Goal: Transaction & Acquisition: Purchase product/service

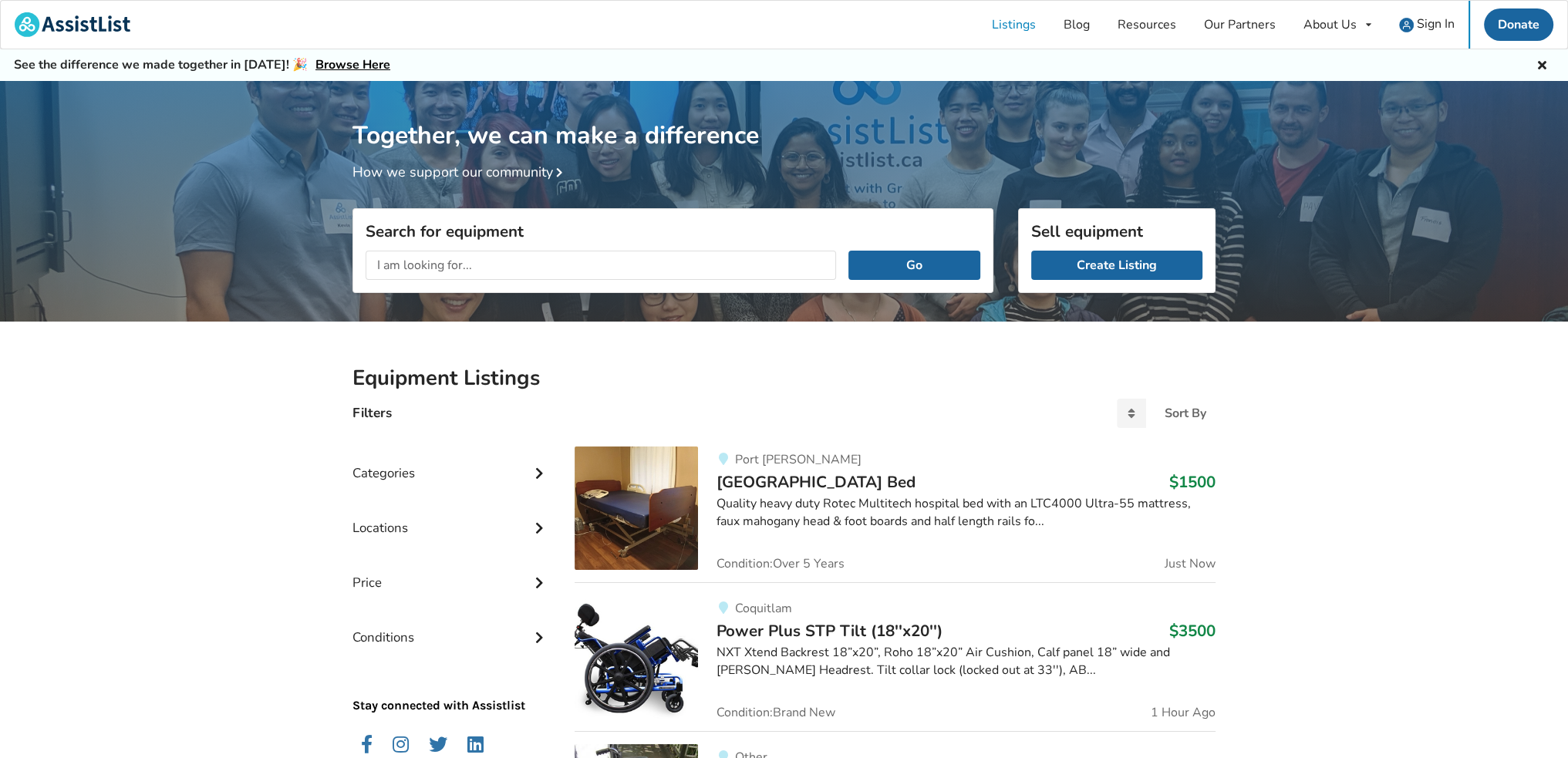
click at [445, 274] on input "text" at bounding box center [601, 265] width 470 height 29
click at [848, 251] on button "Go" at bounding box center [914, 265] width 132 height 29
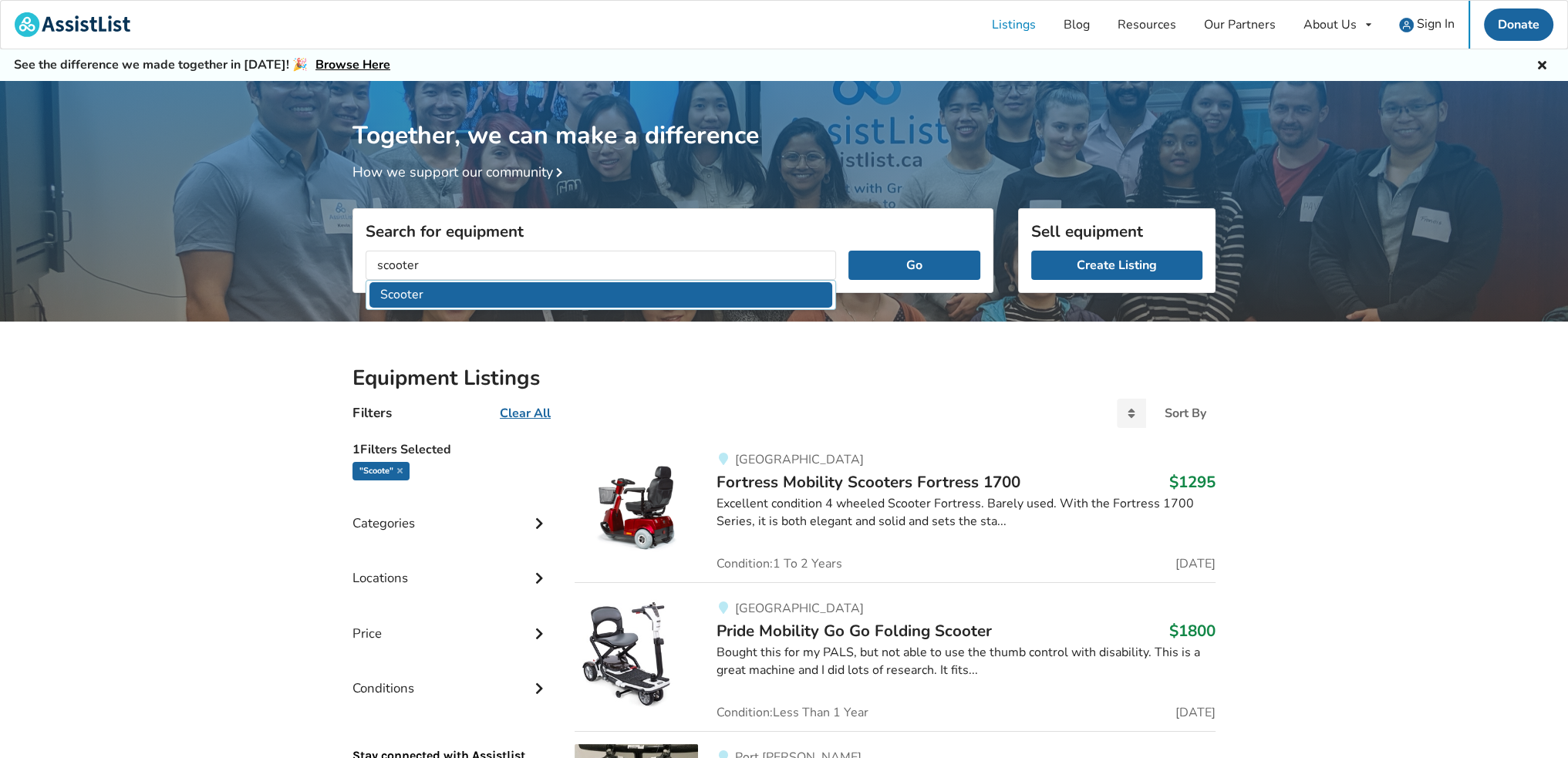
click at [448, 283] on li "Scooter" at bounding box center [601, 295] width 463 height 26
type input "Scooter"
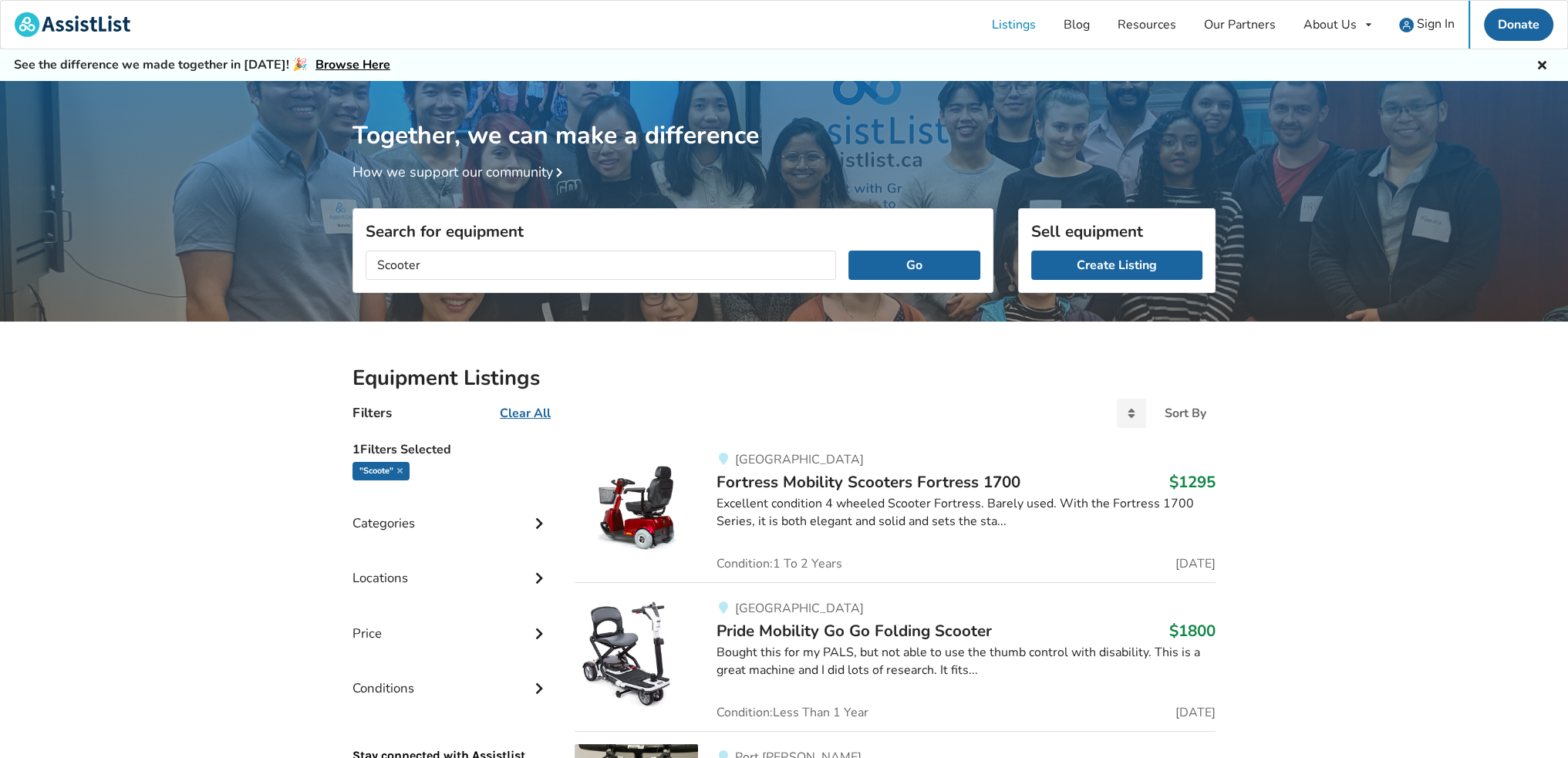
drag, startPoint x: 864, startPoint y: 493, endPoint x: 1338, endPoint y: 484, distance: 474.1
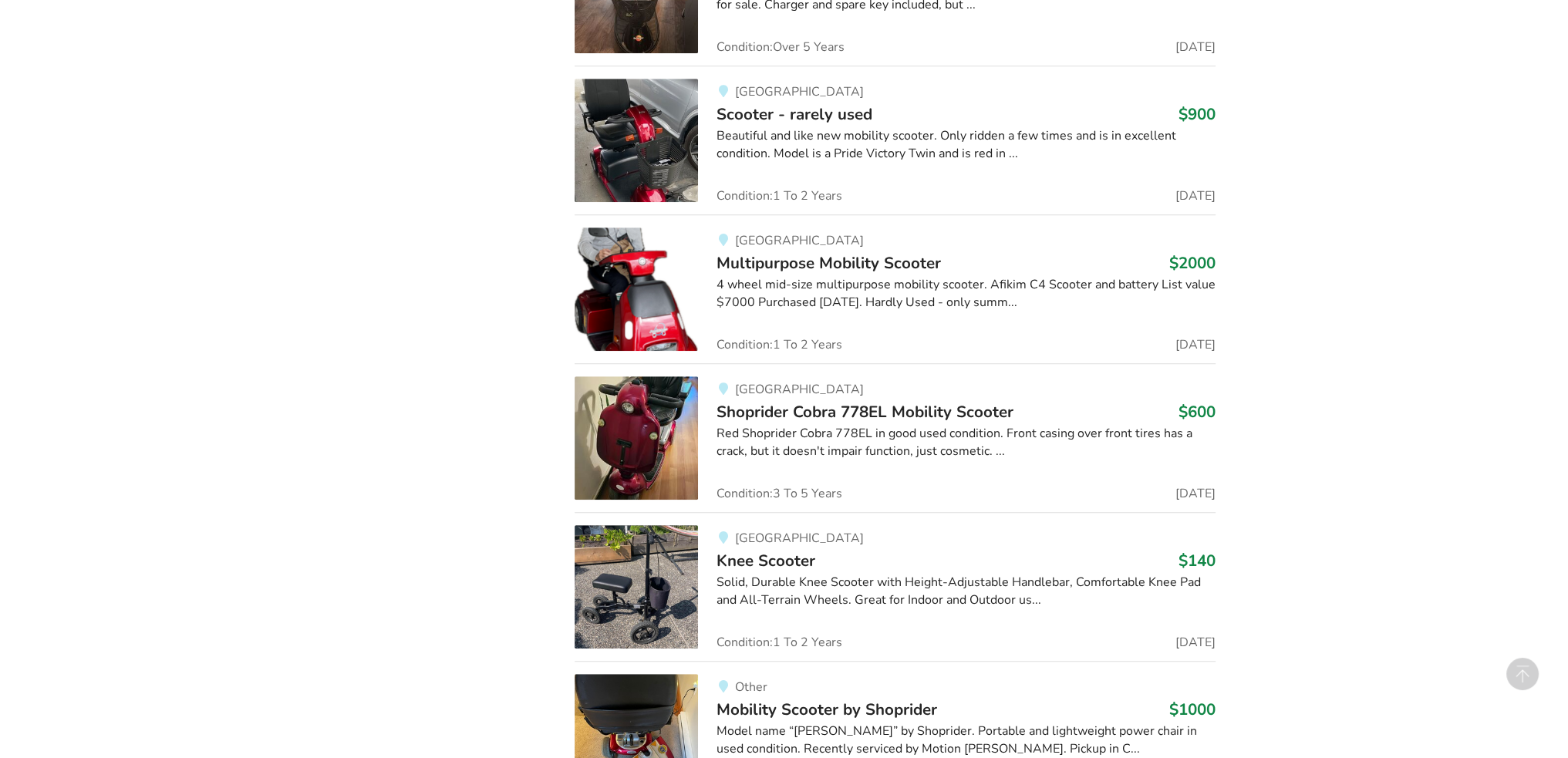
scroll to position [1388, 0]
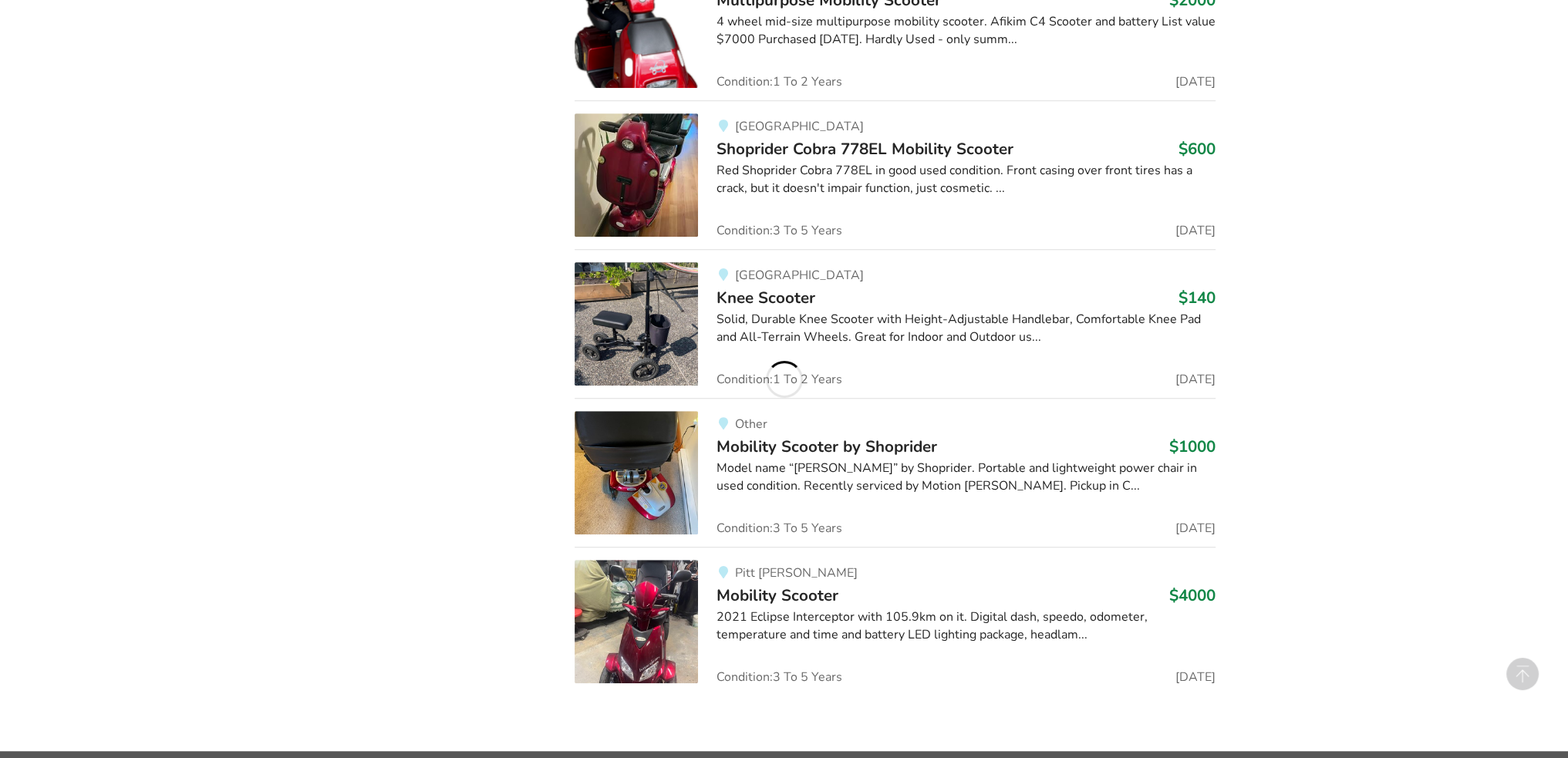
click at [870, 462] on div "Model name “[PERSON_NAME]” by Shoprider. Portable and lightweight power chair i…" at bounding box center [966, 477] width 499 height 36
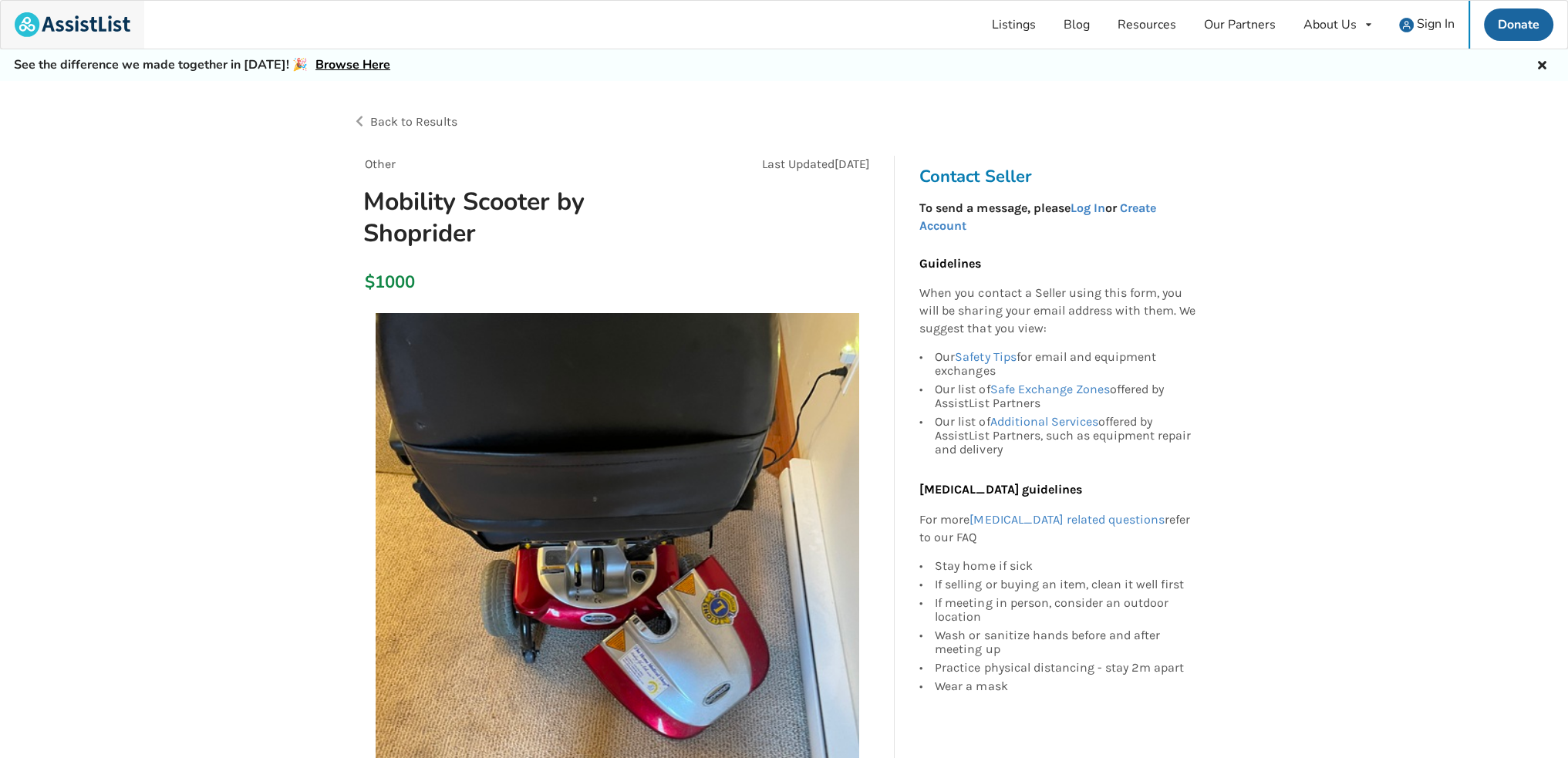
click at [53, 19] on img at bounding box center [72, 25] width 116 height 25
